Goal: Information Seeking & Learning: Understand process/instructions

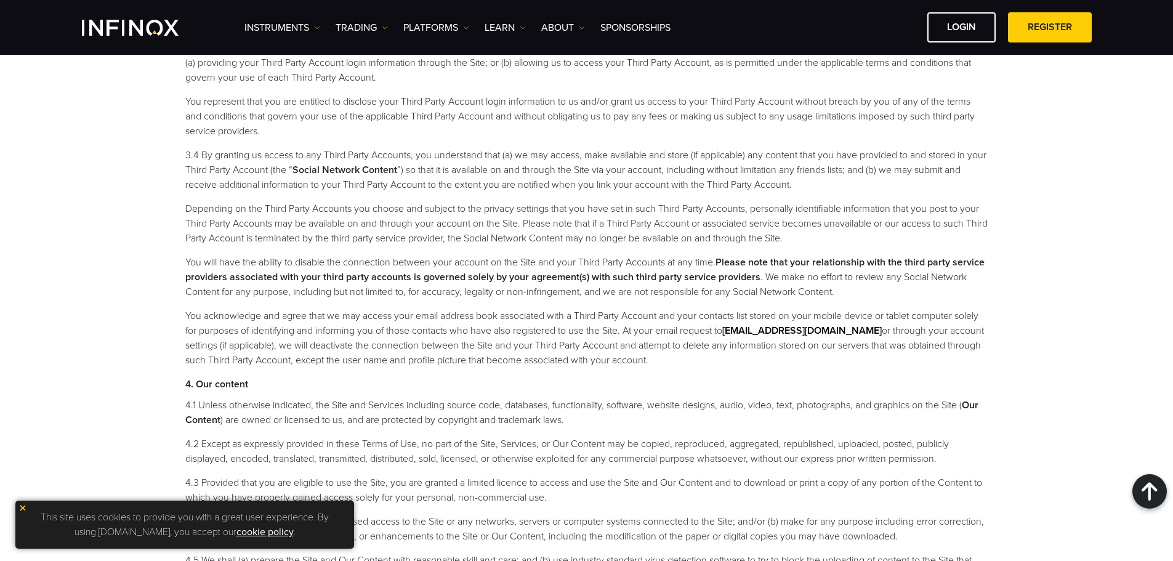
scroll to position [1970, 0]
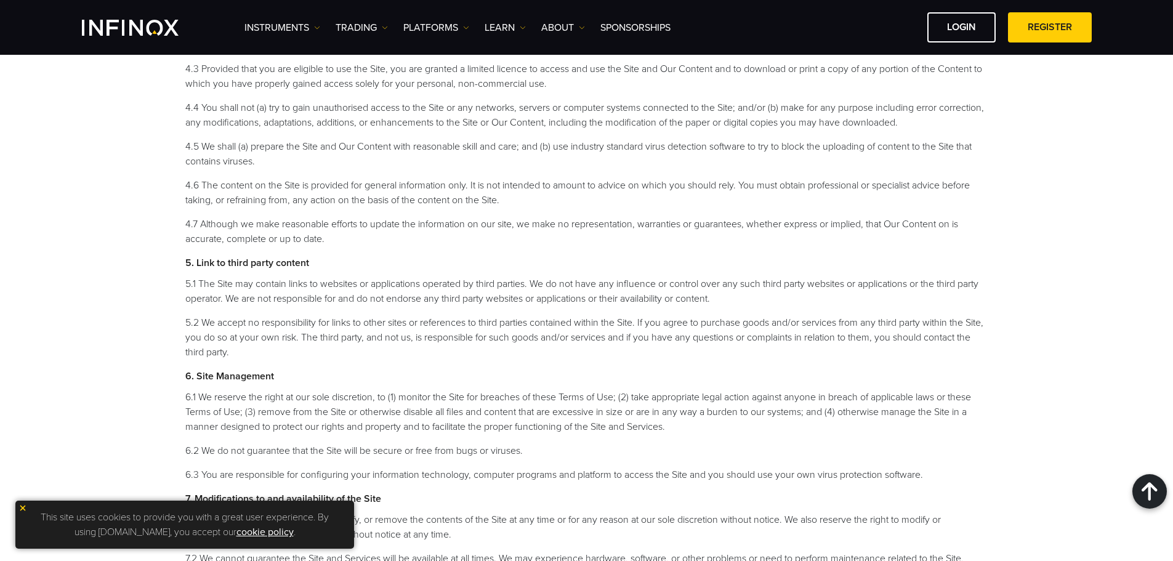
click at [26, 507] on img at bounding box center [22, 508] width 9 height 9
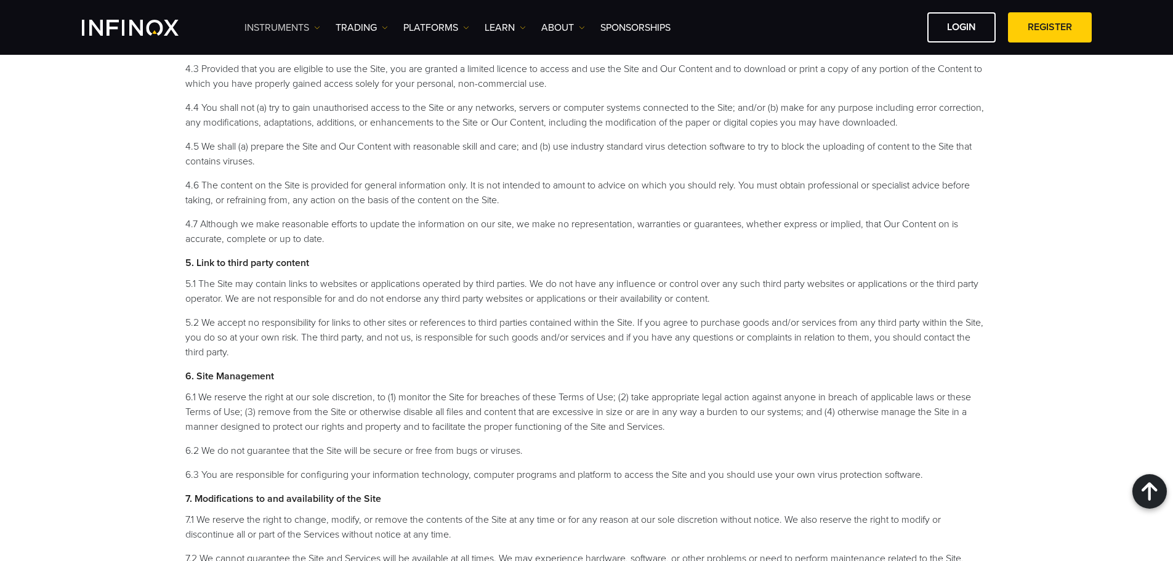
scroll to position [0, 0]
click at [128, 33] on img "INFINOX Logo" at bounding box center [130, 28] width 97 height 16
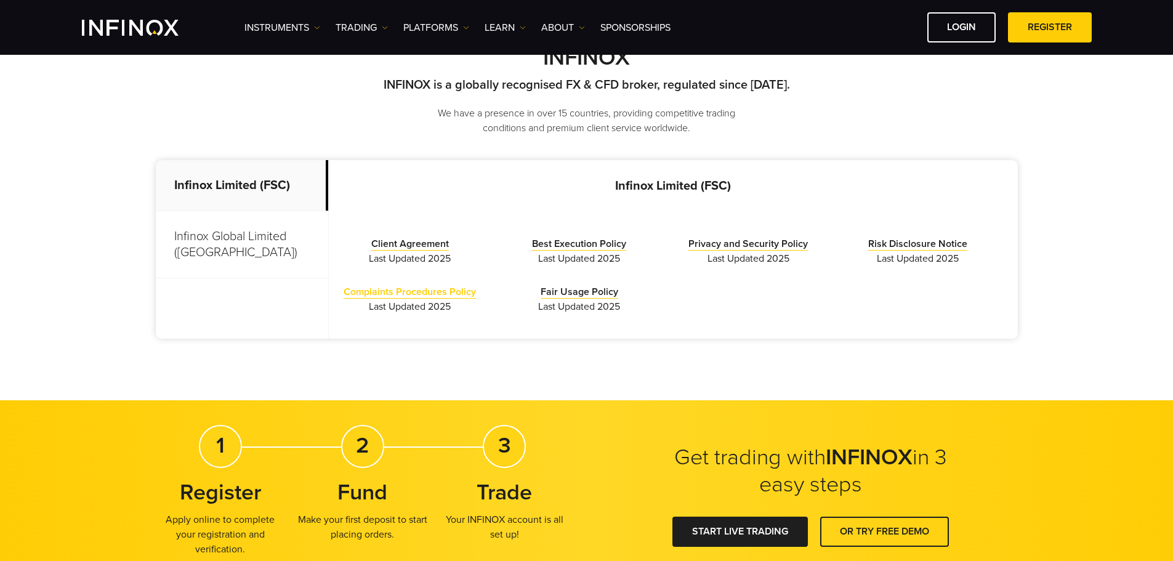
scroll to position [308, 0]
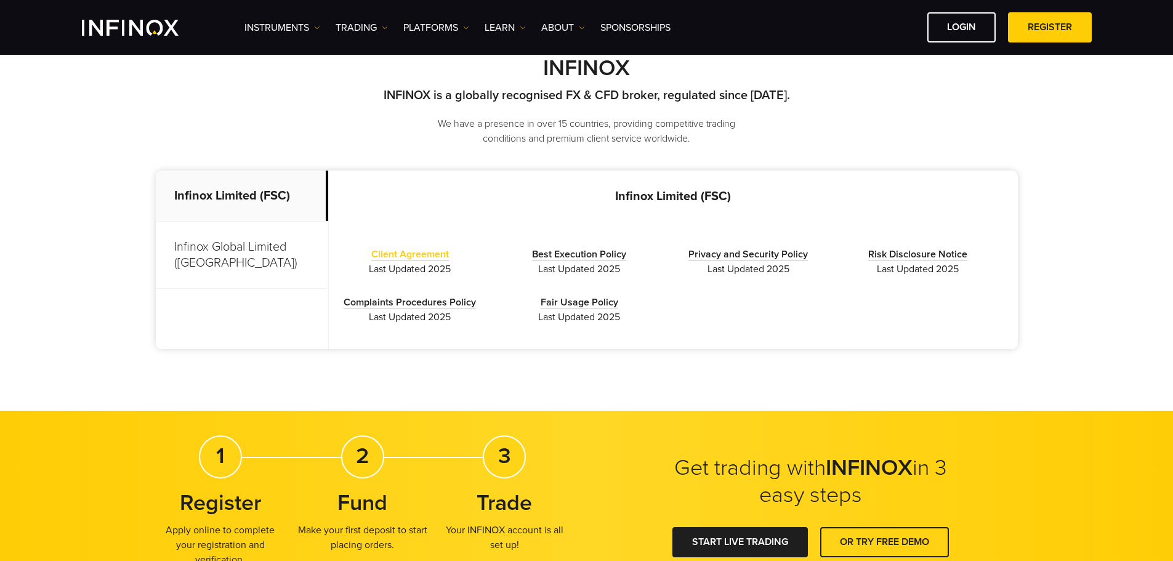
click at [428, 255] on link "Client Agreement" at bounding box center [410, 254] width 78 height 13
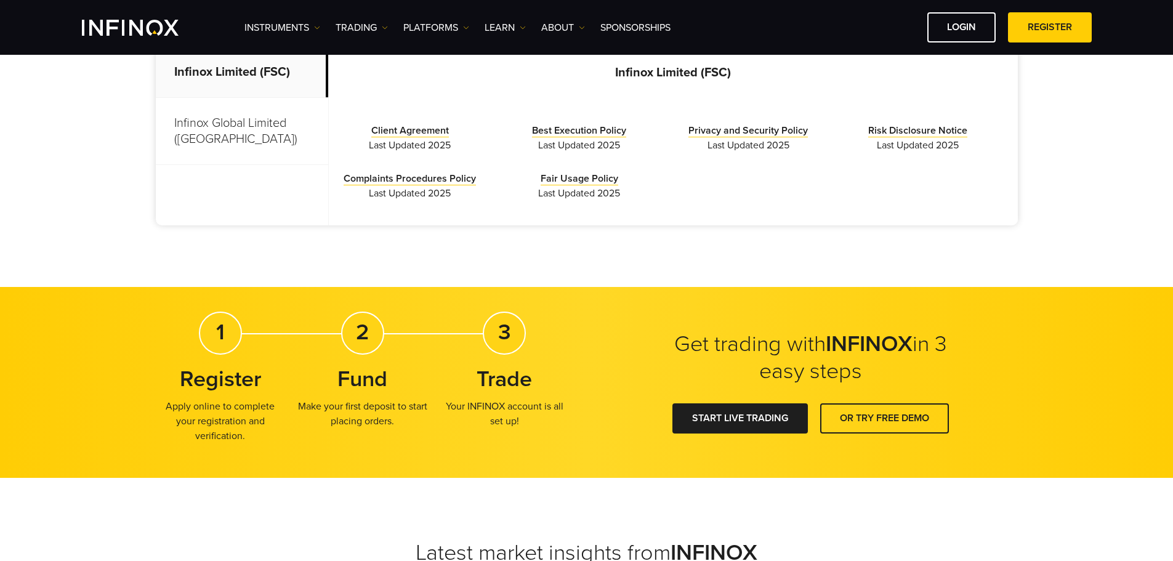
scroll to position [431, 0]
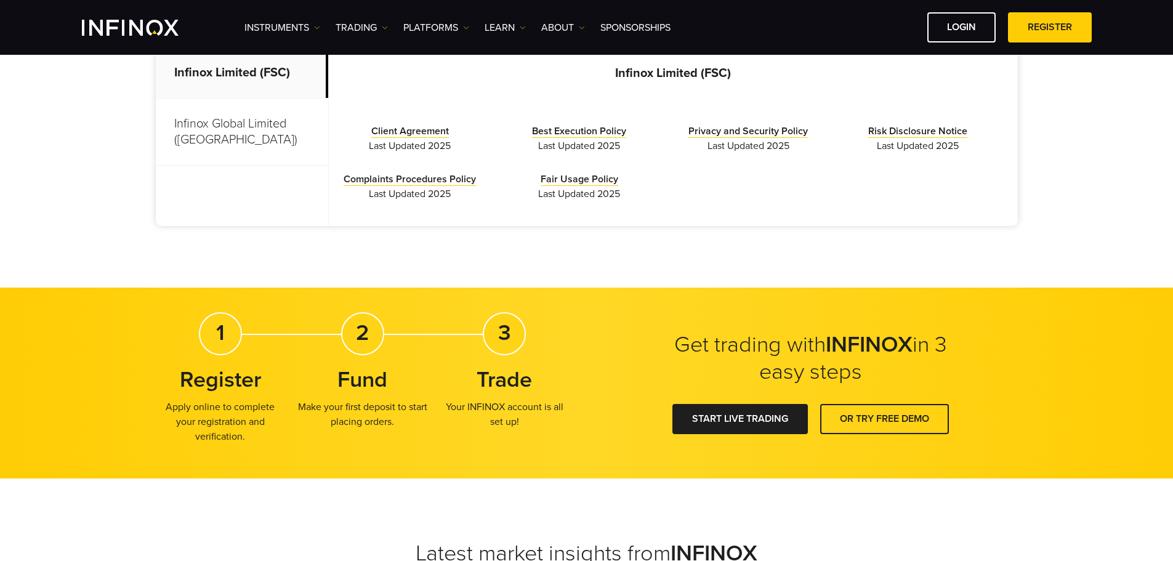
drag, startPoint x: 411, startPoint y: 140, endPoint x: 299, endPoint y: 183, distance: 119.5
click at [299, 182] on div "Infinox Limited (FSC) Infinox Global Limited (Anguilla) Infinox Limited (FSC) C…" at bounding box center [587, 136] width 862 height 179
click at [921, 130] on link "Risk Disclosure Notice" at bounding box center [917, 131] width 99 height 13
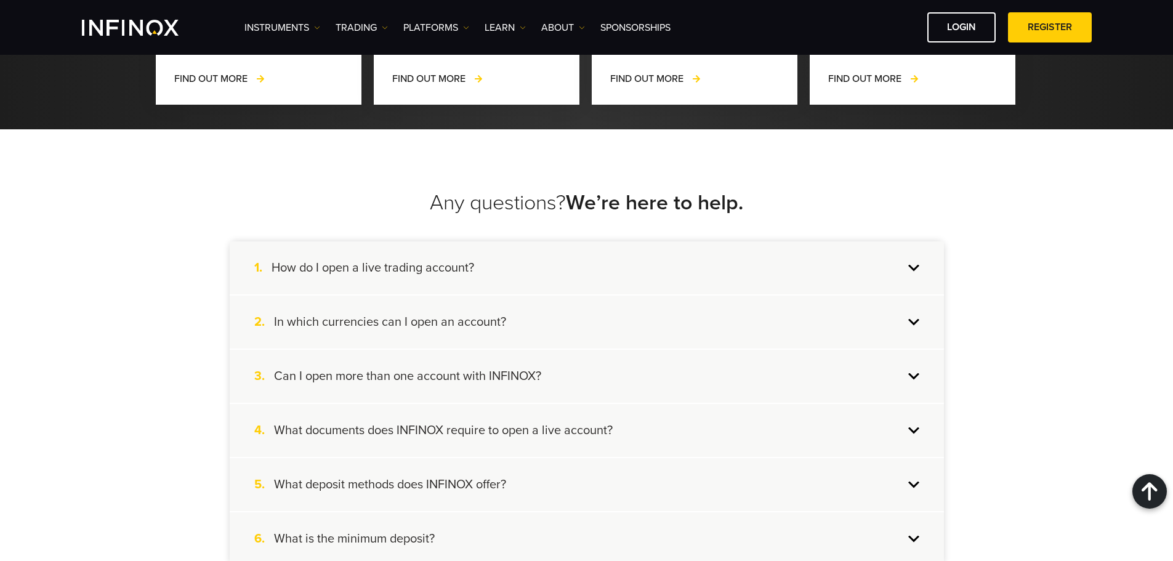
scroll to position [1216, 0]
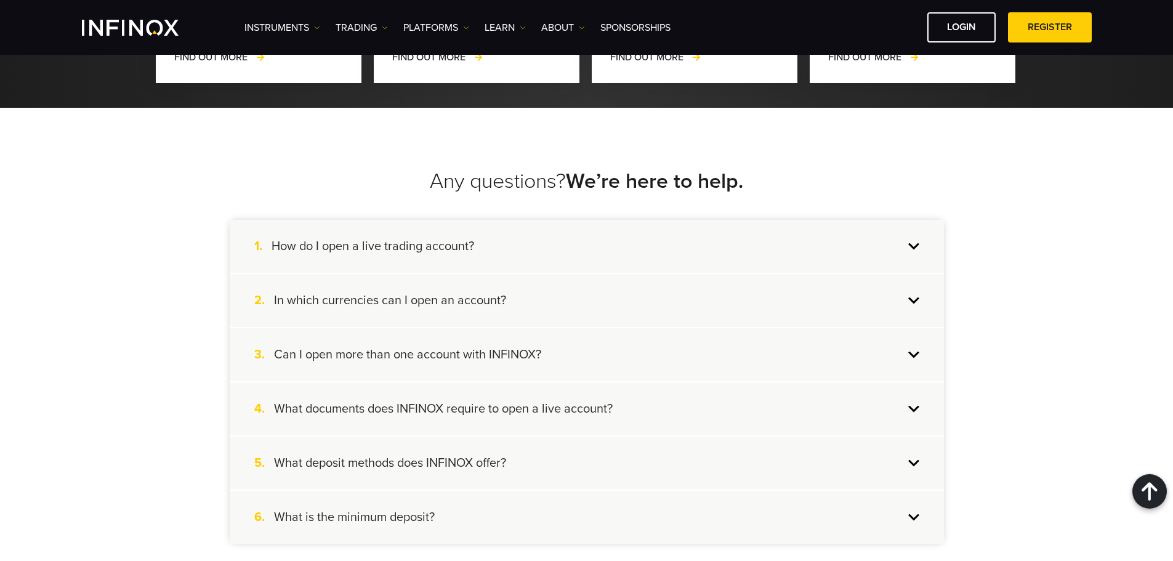
click at [909, 226] on div "1. How do I open a live trading account?" at bounding box center [587, 246] width 714 height 53
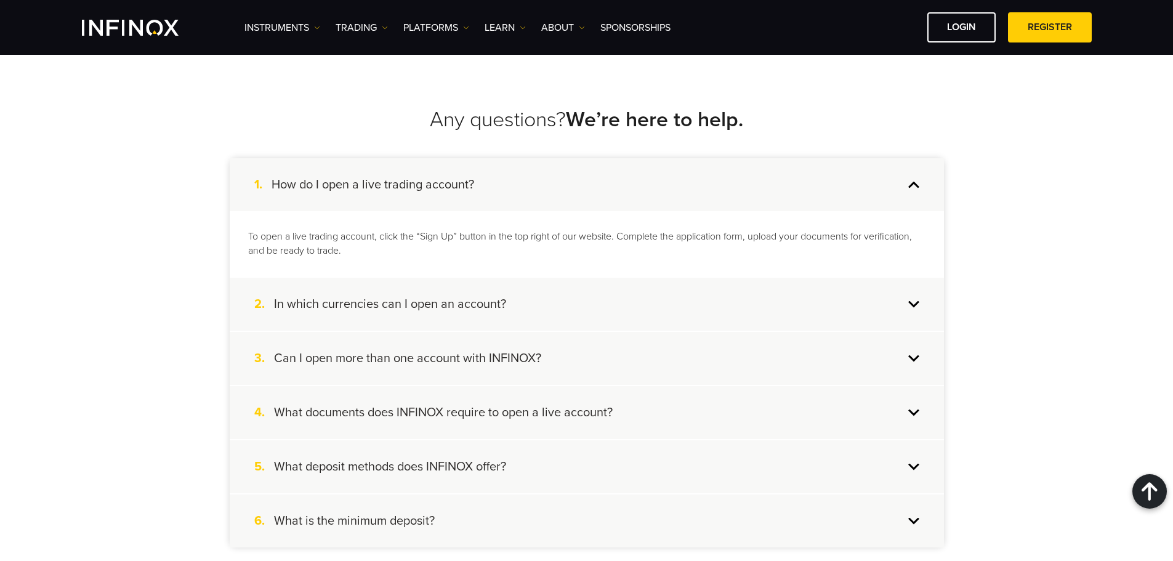
click at [567, 290] on div "2. In which currencies can I open an account?" at bounding box center [587, 304] width 714 height 53
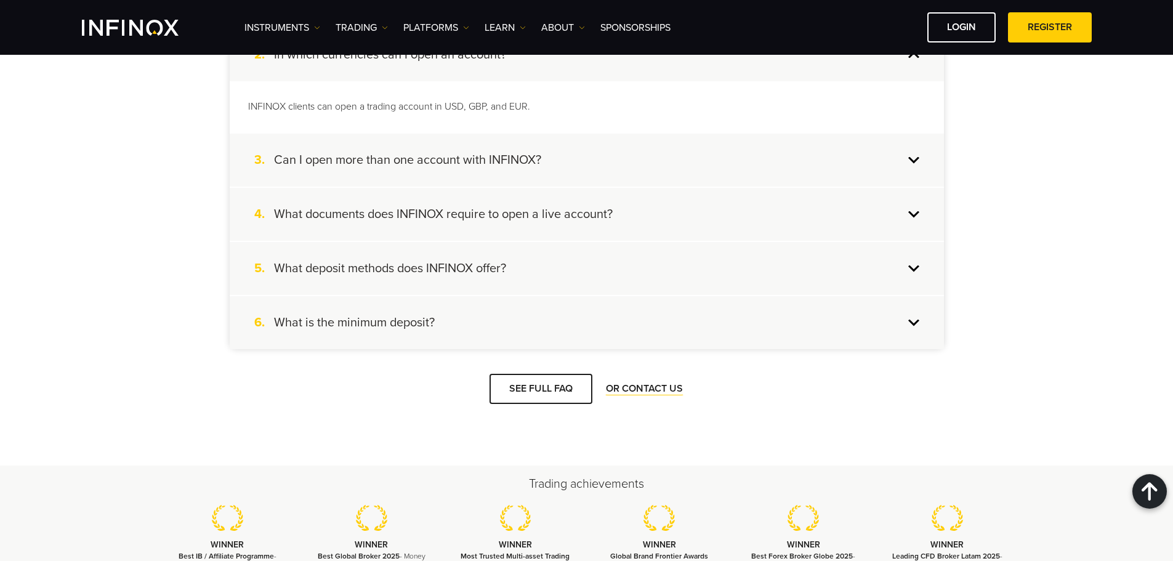
scroll to position [1462, 0]
click at [510, 206] on h4 "What documents does INFINOX require to open a live account?" at bounding box center [443, 214] width 339 height 16
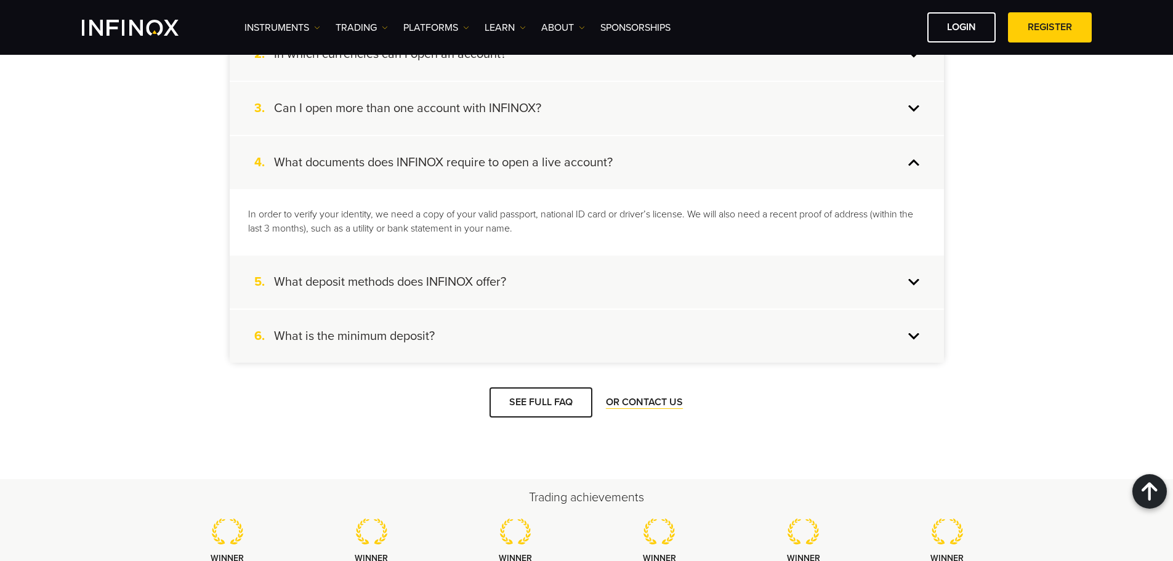
click at [494, 256] on div "5. What deposit methods does INFINOX offer?" at bounding box center [587, 281] width 714 height 53
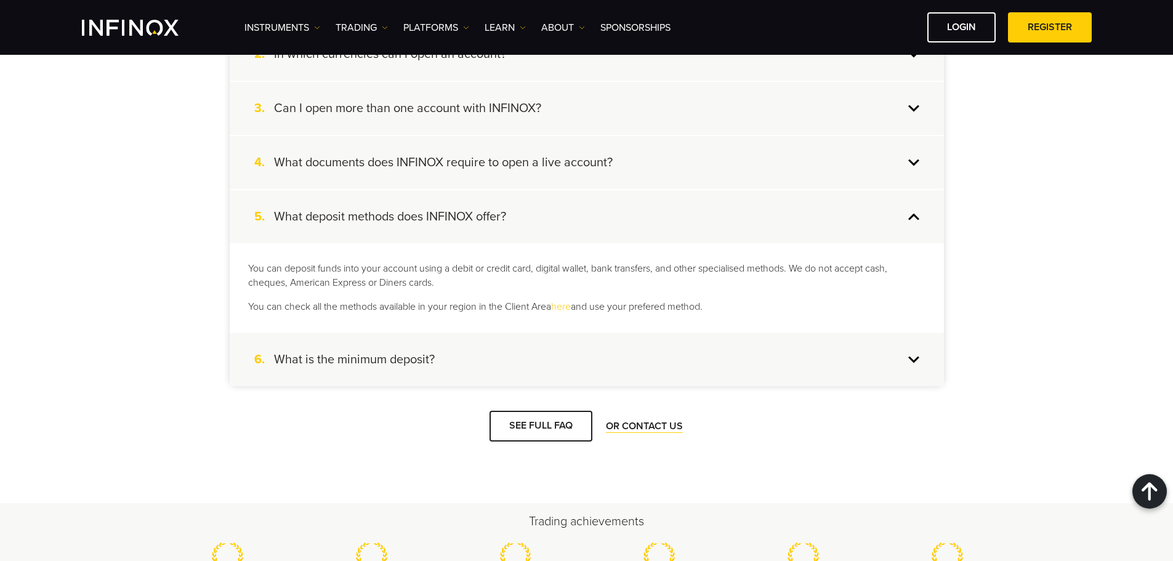
scroll to position [0, 0]
drag, startPoint x: 406, startPoint y: 340, endPoint x: 446, endPoint y: 340, distance: 39.4
click at [407, 351] on h4 "What is the minimum deposit?" at bounding box center [354, 359] width 161 height 16
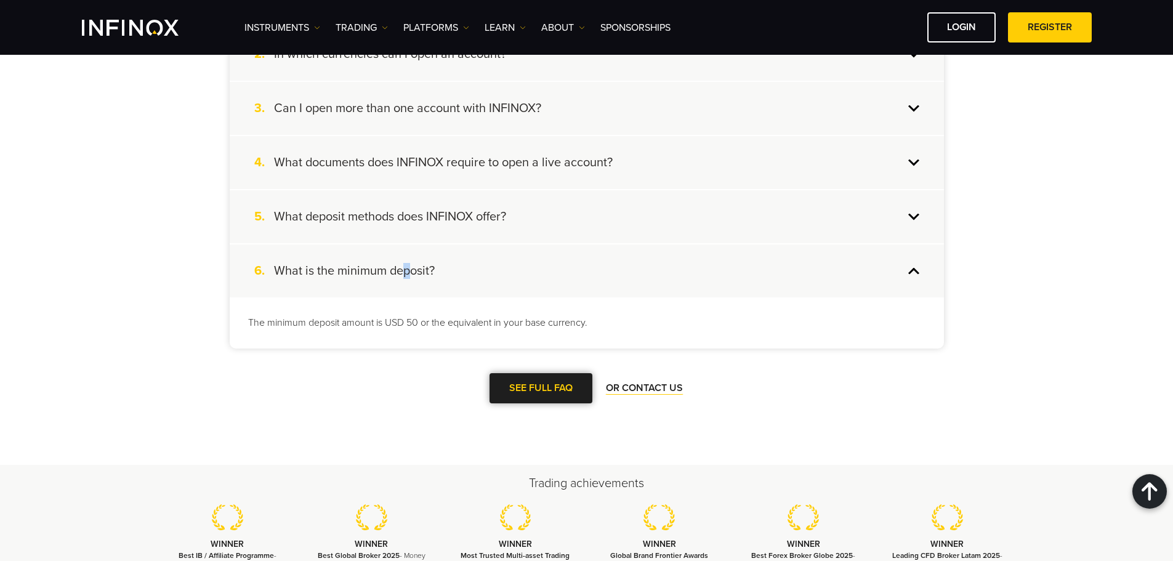
click at [540, 388] on span at bounding box center [540, 388] width 0 height 0
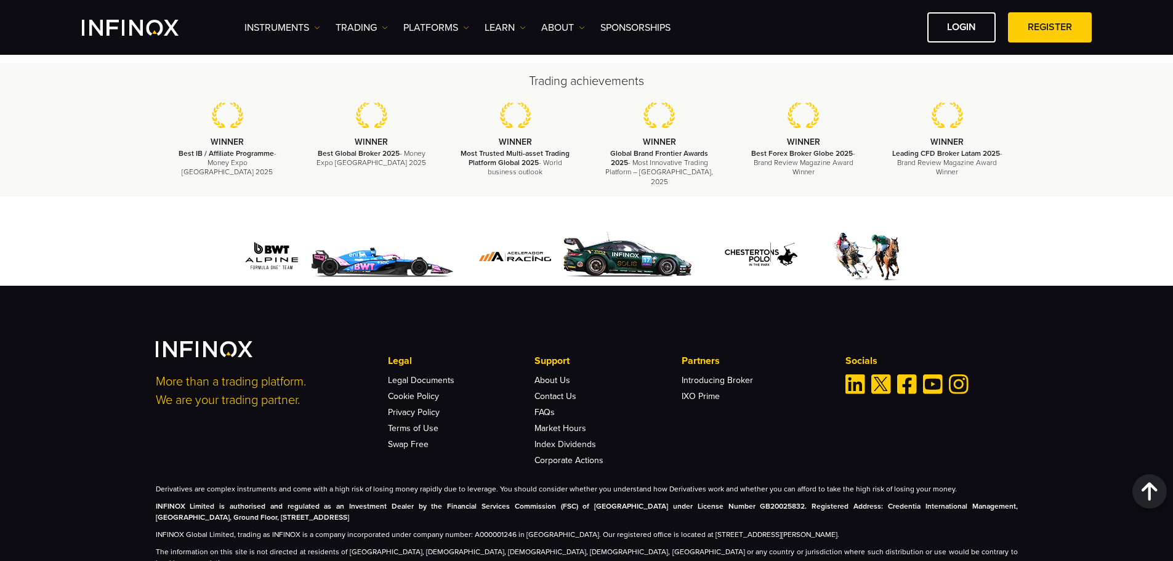
scroll to position [1882, 0]
